Goal: Task Accomplishment & Management: Manage account settings

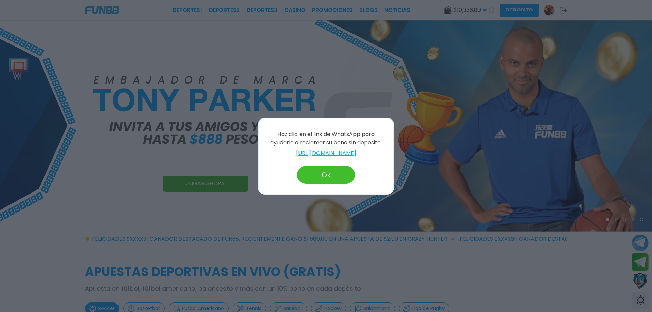
click at [329, 174] on button "Ok" at bounding box center [326, 175] width 58 height 18
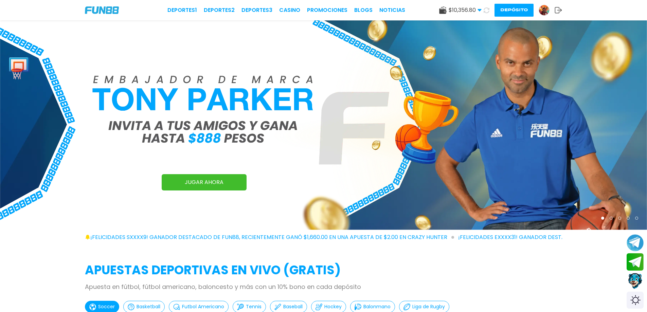
click at [516, 7] on button "Depósito" at bounding box center [513, 10] width 39 height 13
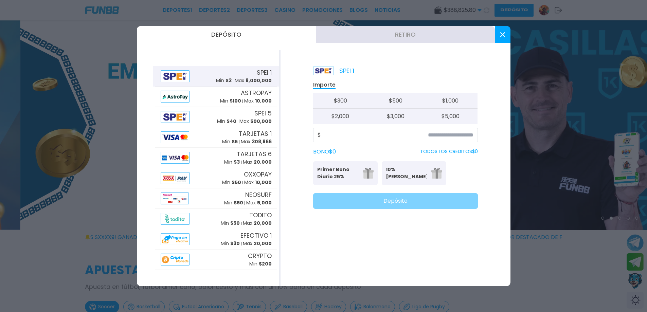
click at [548, 11] on div at bounding box center [323, 156] width 647 height 312
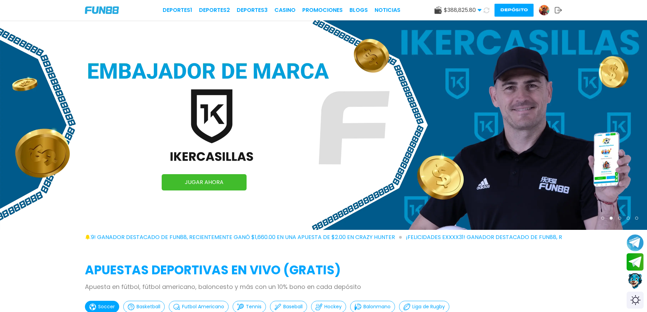
click at [547, 11] on img at bounding box center [544, 10] width 10 height 10
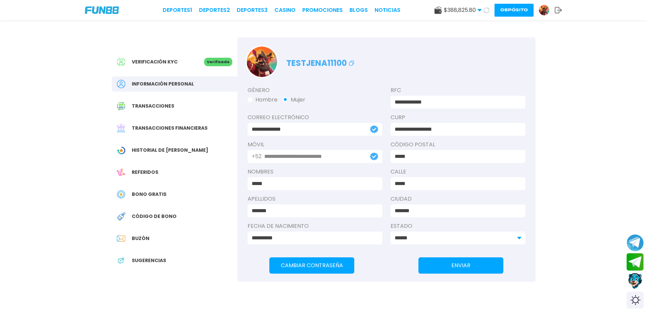
click at [440, 11] on use at bounding box center [437, 9] width 7 height 7
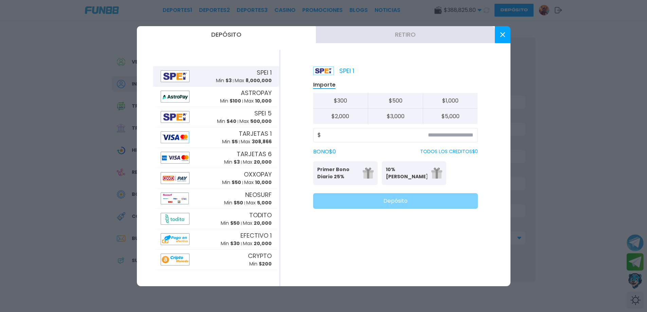
click at [410, 30] on button "Retiro" at bounding box center [405, 34] width 179 height 17
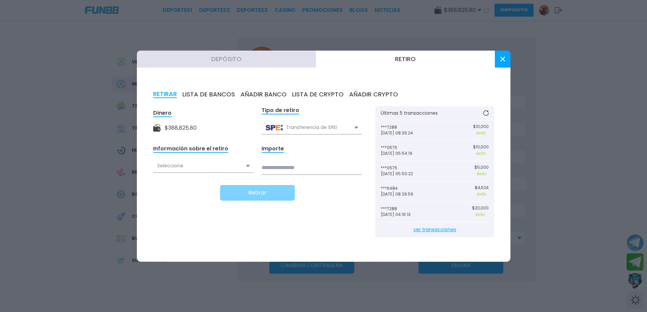
click at [245, 166] on div "Seleccione" at bounding box center [203, 166] width 100 height 13
click at [172, 165] on div "Seleccione" at bounding box center [203, 166] width 100 height 13
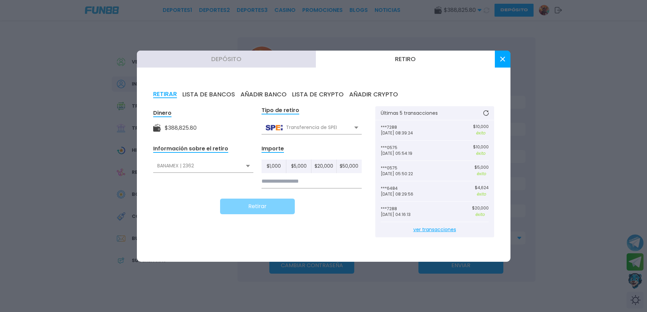
click at [189, 163] on div "BANAMEX | 2362" at bounding box center [203, 166] width 100 height 13
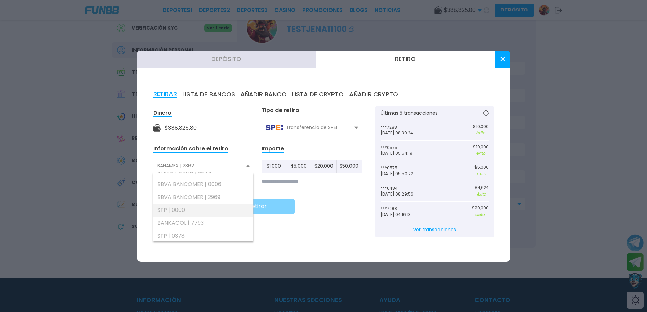
scroll to position [105, 0]
click at [310, 129] on div "Transferencia de SPEI" at bounding box center [311, 127] width 100 height 13
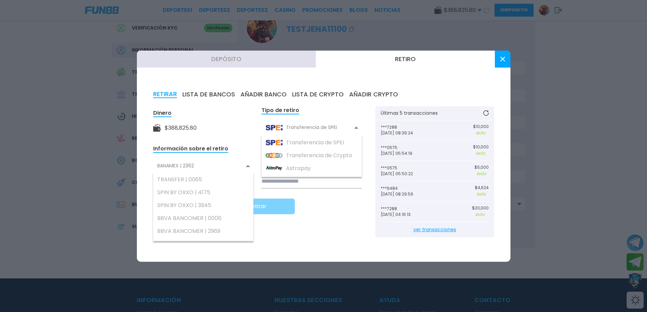
click at [205, 130] on div "$ 388,825.80" at bounding box center [203, 128] width 100 height 8
click at [360, 120] on div "Tipo de retiro Transferencia de SPEI Transferencia de SPEI Transferencia de Cry…" at bounding box center [311, 120] width 100 height 28
click at [366, 119] on div "Dinero $ 388,825.80 Tipo de retiro Transferencia de SPEI Transferencia de SPEI …" at bounding box center [323, 175] width 341 height 139
click at [305, 233] on div "Dinero $ 388,825.80 Tipo de retiro Transferencia de SPEI Transferencia de SPEI …" at bounding box center [323, 175] width 341 height 139
click at [247, 165] on icon at bounding box center [248, 166] width 4 height 3
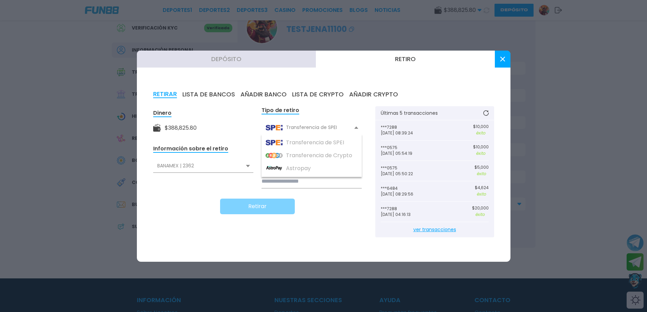
click at [219, 167] on div "BANAMEX | 2362" at bounding box center [203, 166] width 100 height 13
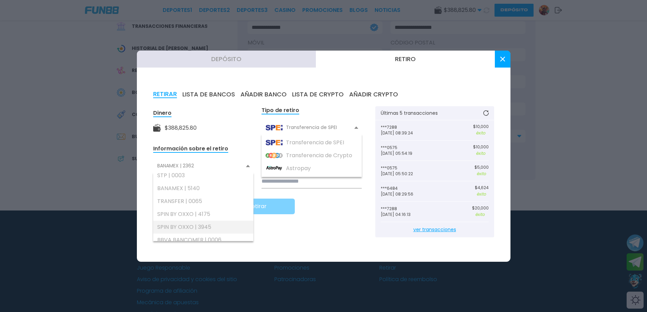
scroll to position [71, 0]
click at [190, 198] on div "BANAMEX | 5140" at bounding box center [203, 200] width 100 height 13
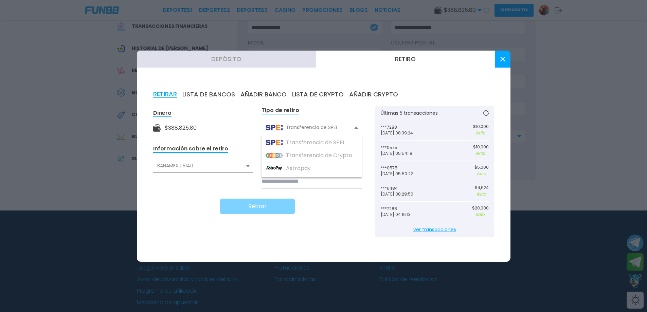
click at [337, 199] on div "Retirar" at bounding box center [257, 207] width 208 height 16
click at [287, 184] on input at bounding box center [311, 182] width 100 height 14
type input "******"
click at [258, 208] on button "Retirar" at bounding box center [257, 207] width 75 height 16
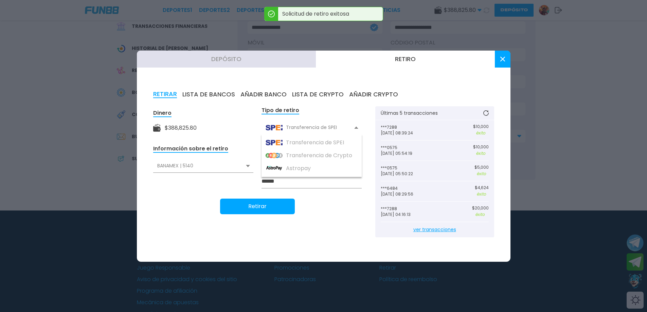
click at [502, 61] on icon at bounding box center [502, 59] width 5 height 5
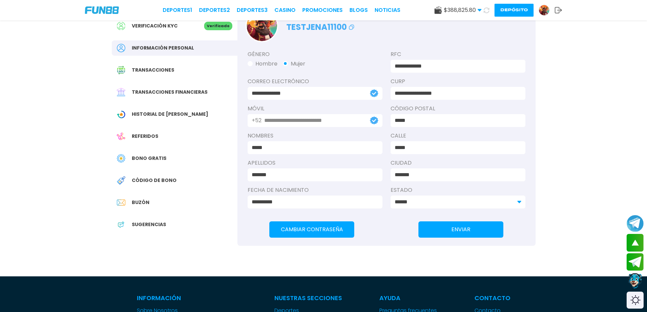
scroll to position [0, 0]
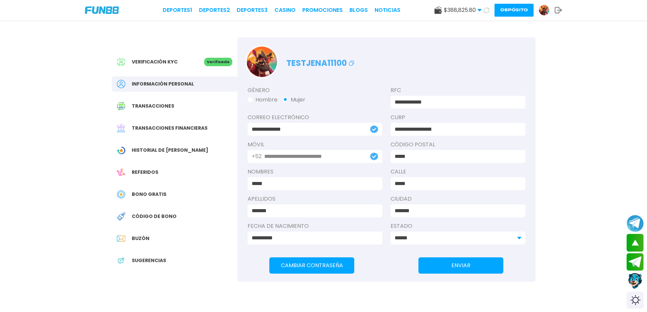
click at [449, 41] on div "testjena11100" at bounding box center [386, 57] width 298 height 41
